Goal: Task Accomplishment & Management: Complete application form

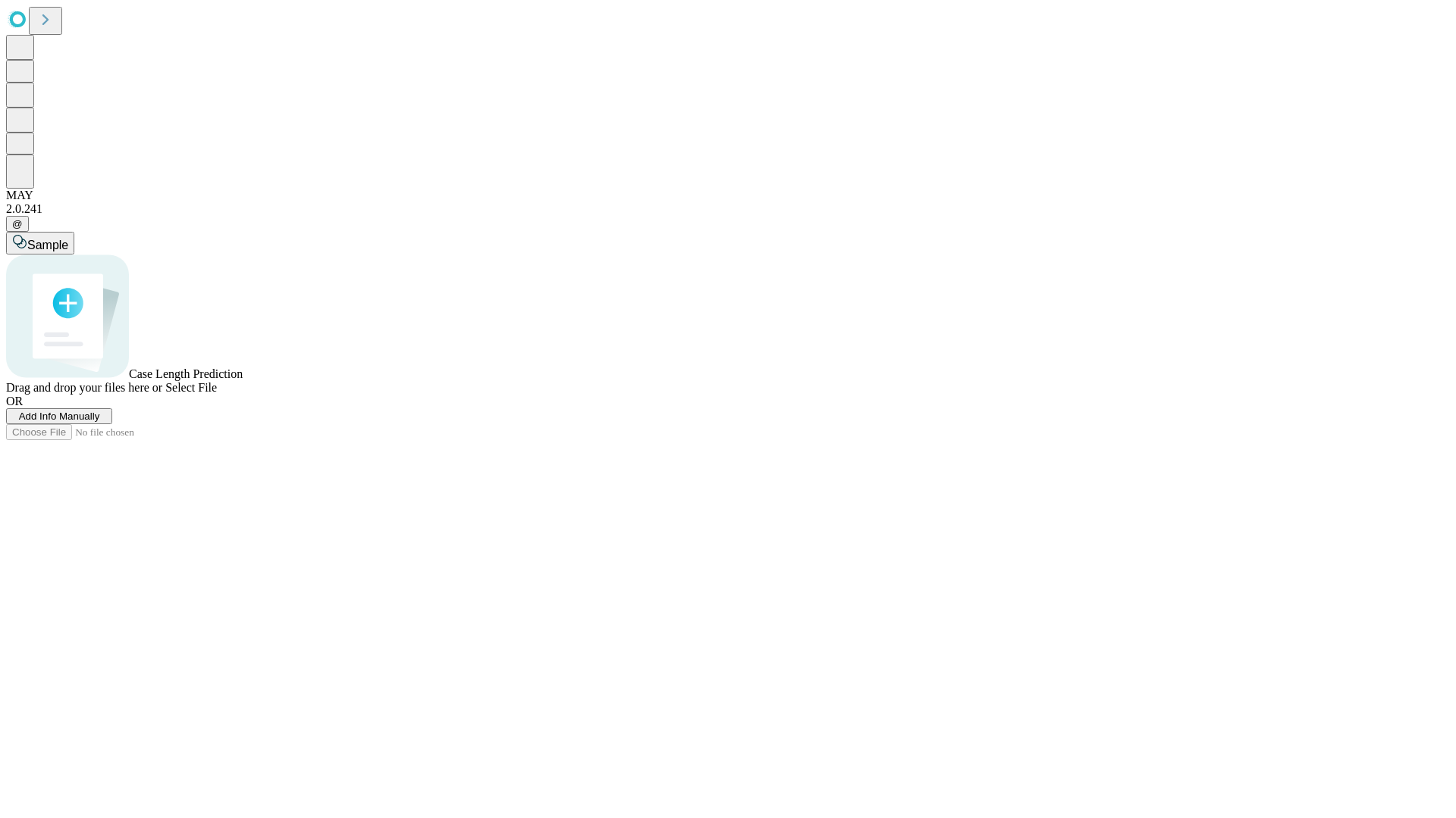
click at [100, 423] on span "Add Info Manually" at bounding box center [60, 417] width 81 height 12
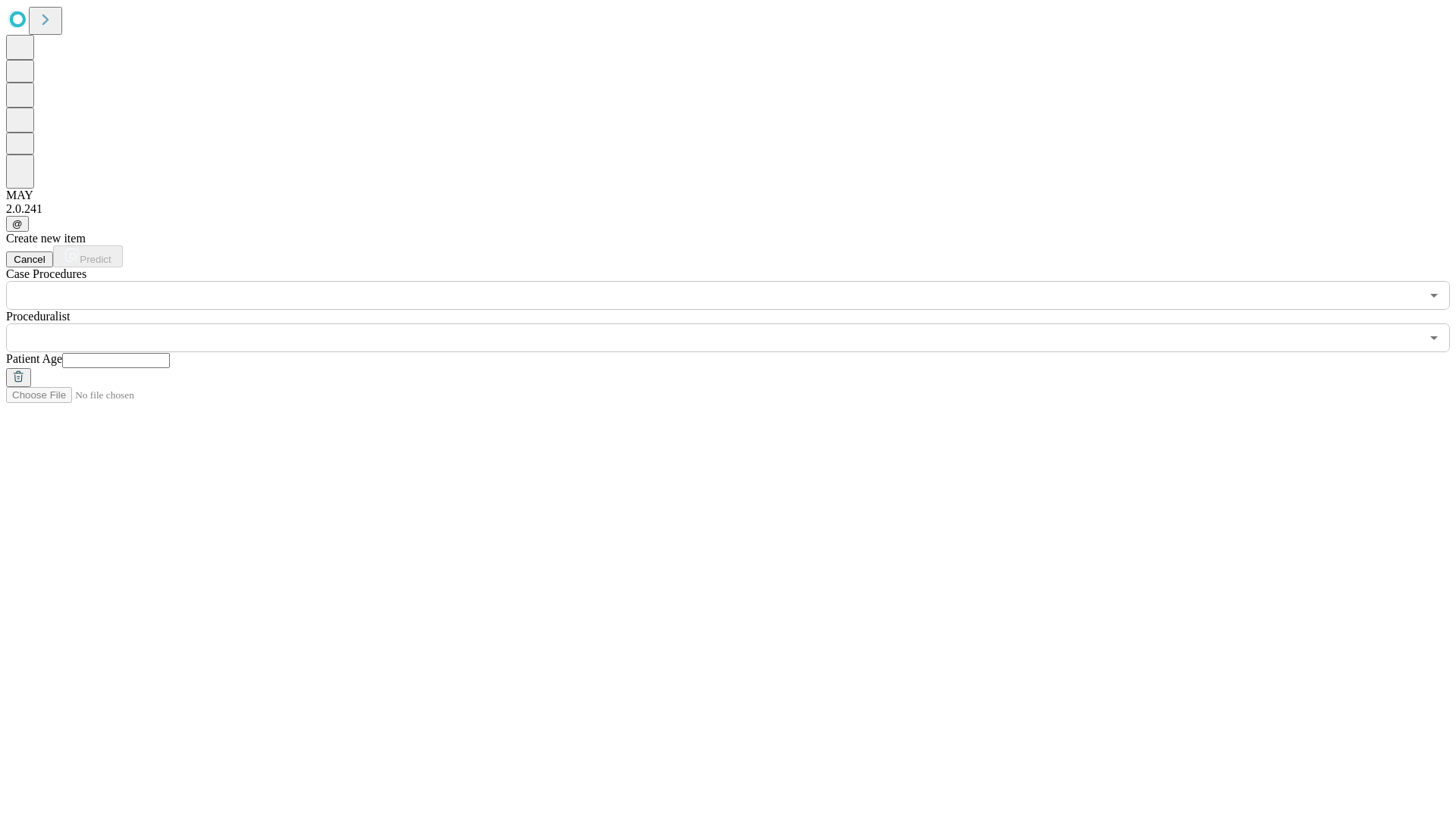
click at [170, 353] on input "text" at bounding box center [115, 361] width 107 height 15
type input "**"
click at [738, 324] on input "text" at bounding box center [713, 338] width 1414 height 29
